Goal: Task Accomplishment & Management: Use online tool/utility

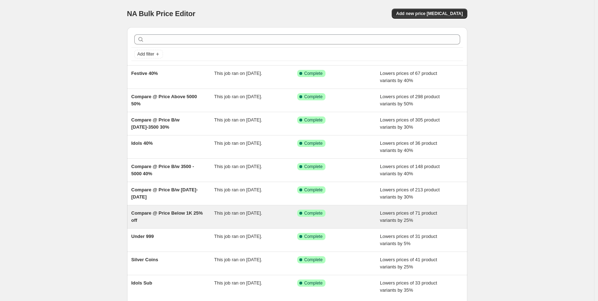
click at [178, 219] on div "Compare @ Price Below 1K 25% off" at bounding box center [172, 216] width 83 height 14
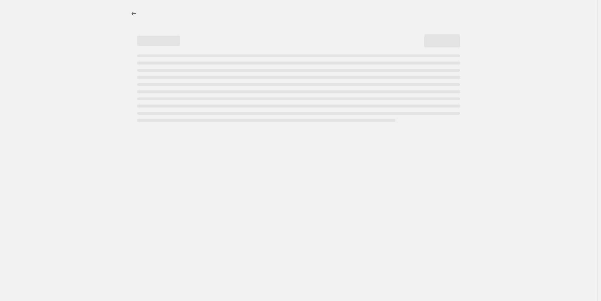
select select "percentage"
select select "collection"
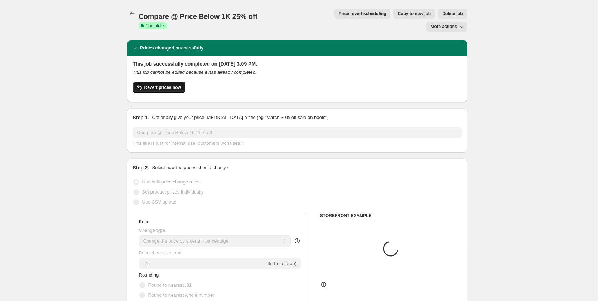
click at [169, 84] on span "Revert prices now" at bounding box center [162, 87] width 37 height 6
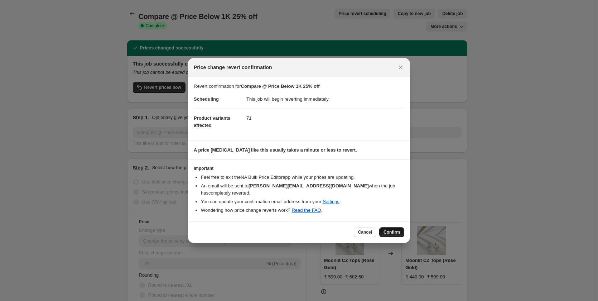
click at [390, 231] on button "Confirm" at bounding box center [391, 232] width 25 height 10
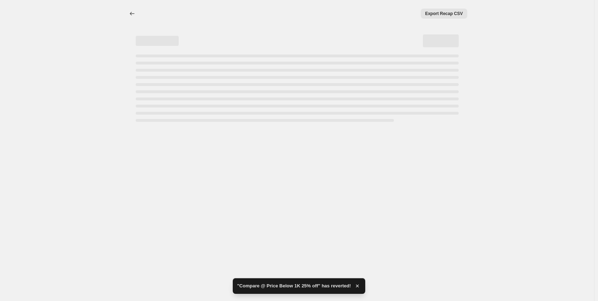
select select "percentage"
select select "collection"
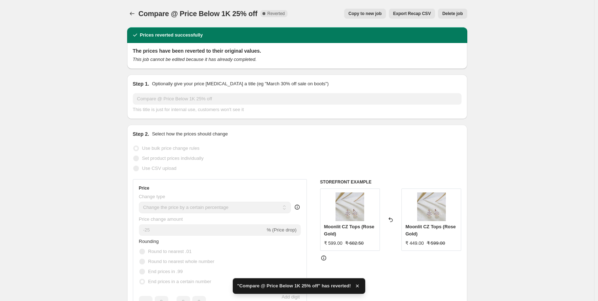
click at [379, 13] on span "Copy to new job" at bounding box center [364, 14] width 33 height 6
select select "percentage"
select select "collection"
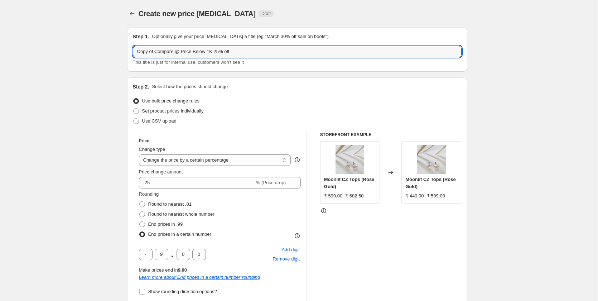
drag, startPoint x: 155, startPoint y: 51, endPoint x: 131, endPoint y: 60, distance: 25.6
click at [133, 57] on div "Step 1. Optionally give your price [MEDICAL_DATA] a title (eg "March 30% off sa…" at bounding box center [297, 49] width 340 height 44
click at [202, 51] on input "Compare @ Price Below 1K 25% off" at bounding box center [297, 51] width 328 height 11
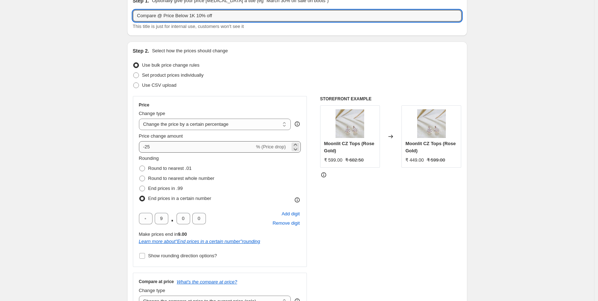
type input "Compare @ Price Below 1K 10% off"
click at [160, 143] on input "-25" at bounding box center [197, 146] width 116 height 11
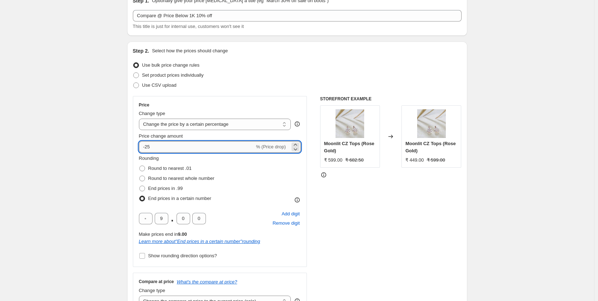
type input "-2"
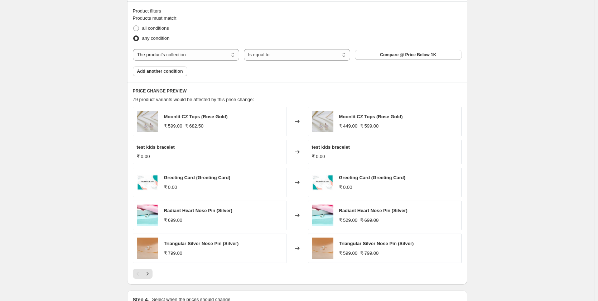
scroll to position [532, 0]
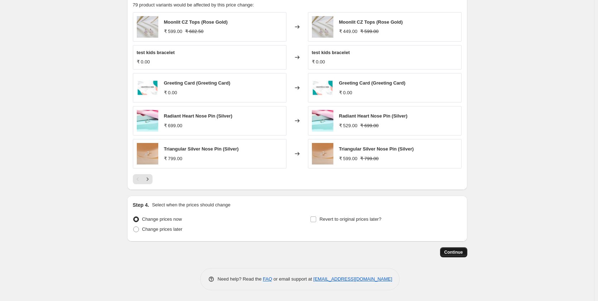
type input "-10"
click at [461, 253] on span "Continue" at bounding box center [453, 252] width 19 height 6
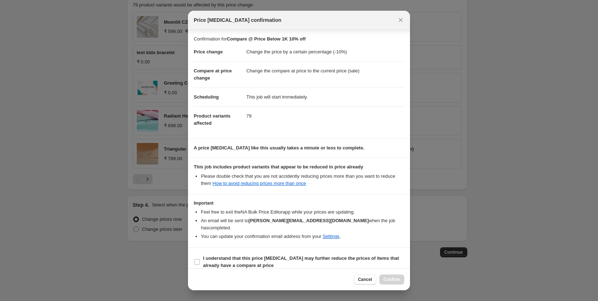
scroll to position [1, 0]
click at [196, 258] on input "I understand that this price [MEDICAL_DATA] may further reduce the prices of it…" at bounding box center [197, 261] width 6 height 6
checkbox input "true"
click at [389, 277] on span "Confirm" at bounding box center [391, 279] width 16 height 6
type input "Compare @ Price Below 1K 10% off"
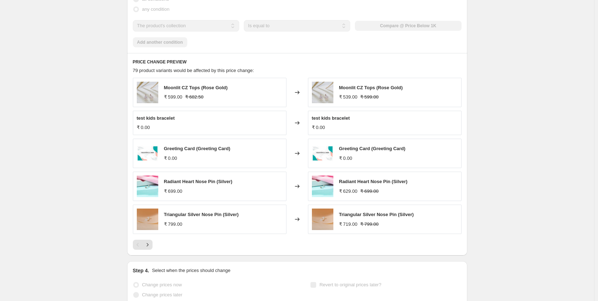
scroll to position [568, 0]
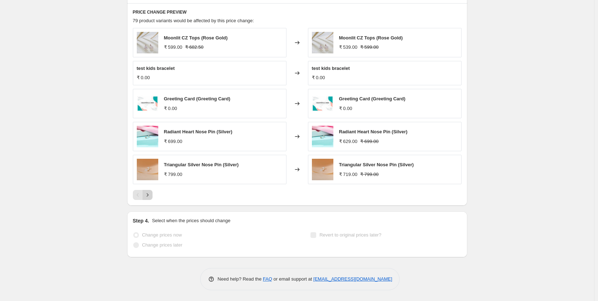
click at [151, 196] on icon "Next" at bounding box center [147, 194] width 7 height 7
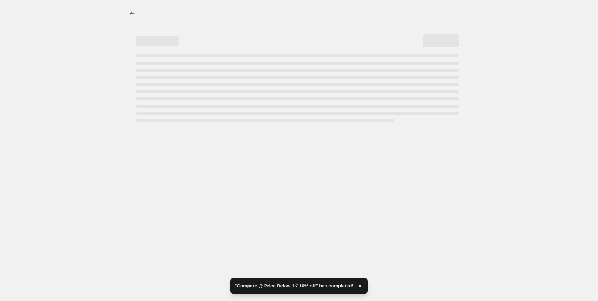
scroll to position [0, 0]
select select "percentage"
select select "collection"
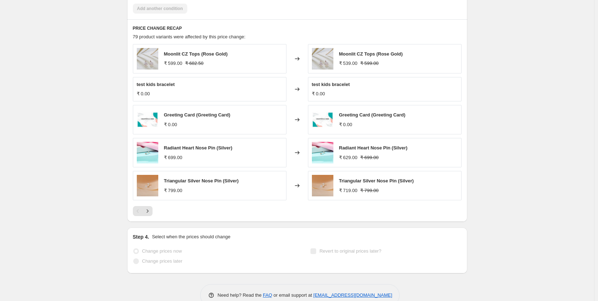
scroll to position [584, 0]
